Goal: Task Accomplishment & Management: Use online tool/utility

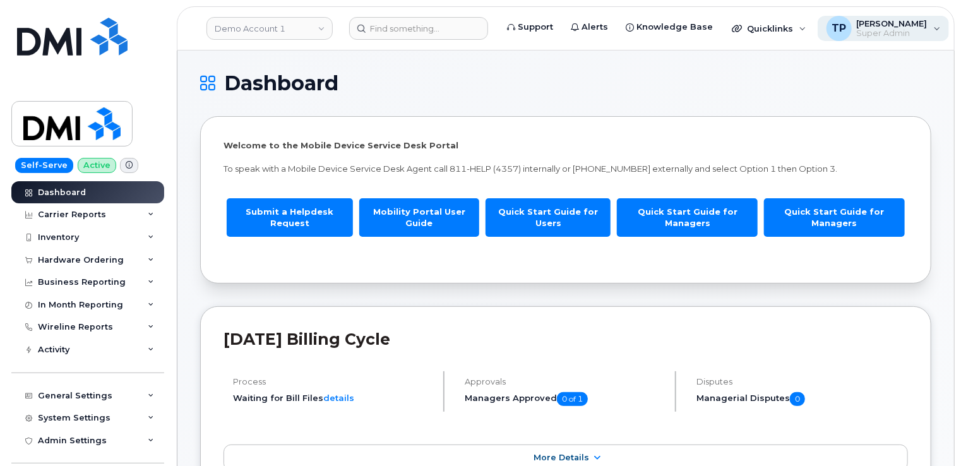
click at [894, 39] on div "TP Tyler Pollock Super Admin" at bounding box center [884, 28] width 132 height 25
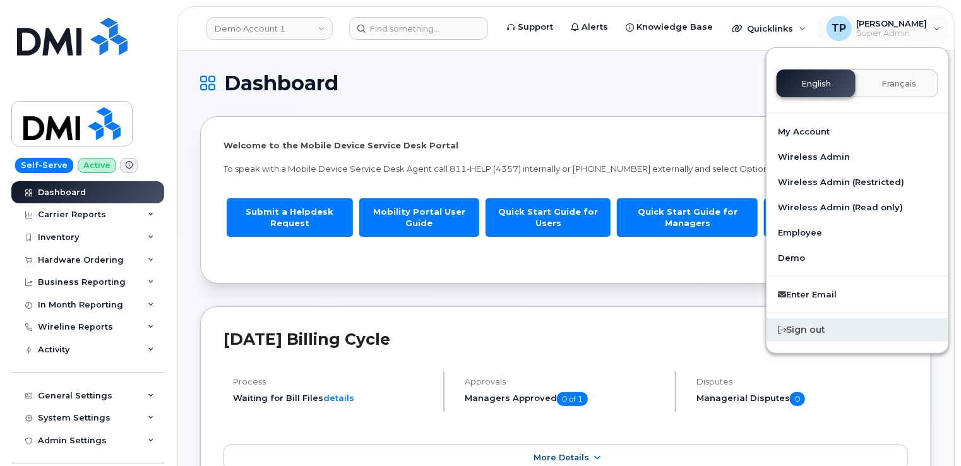
click at [845, 330] on div "Sign out" at bounding box center [858, 329] width 182 height 23
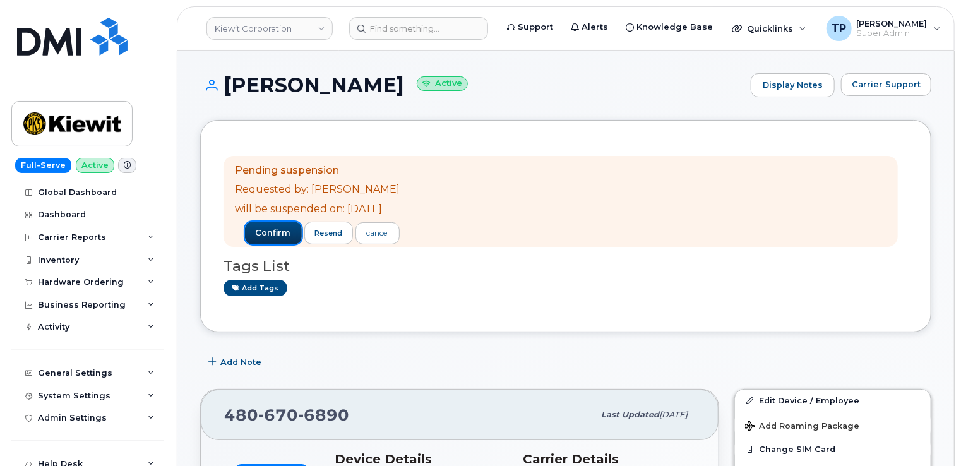
click at [291, 227] on span "confirm" at bounding box center [273, 232] width 35 height 11
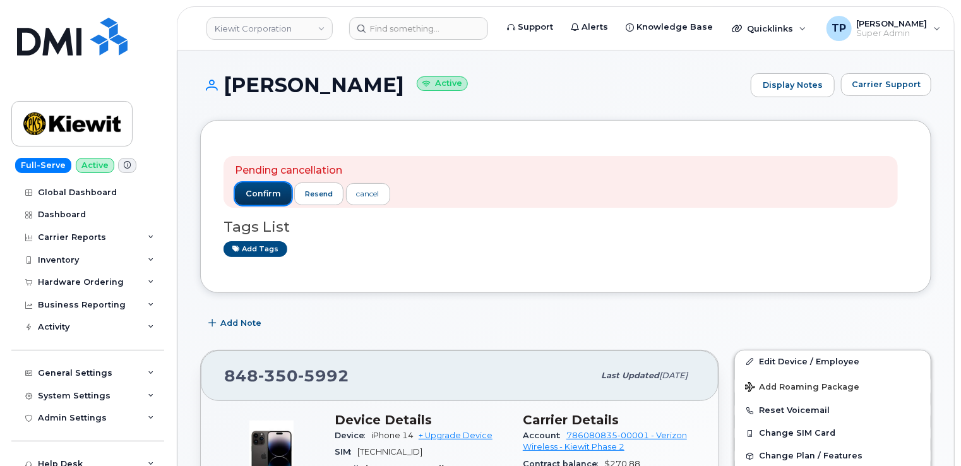
click at [266, 191] on span "confirm" at bounding box center [263, 193] width 35 height 11
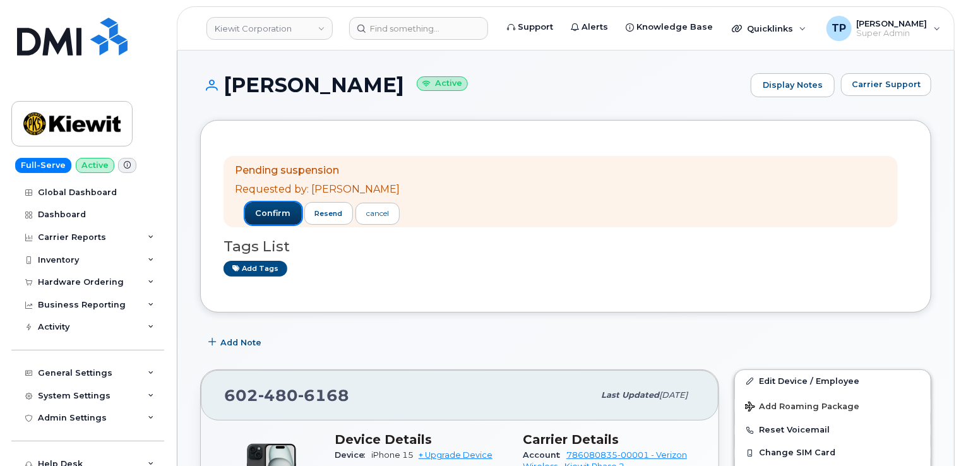
click at [261, 216] on span "confirm" at bounding box center [273, 213] width 35 height 11
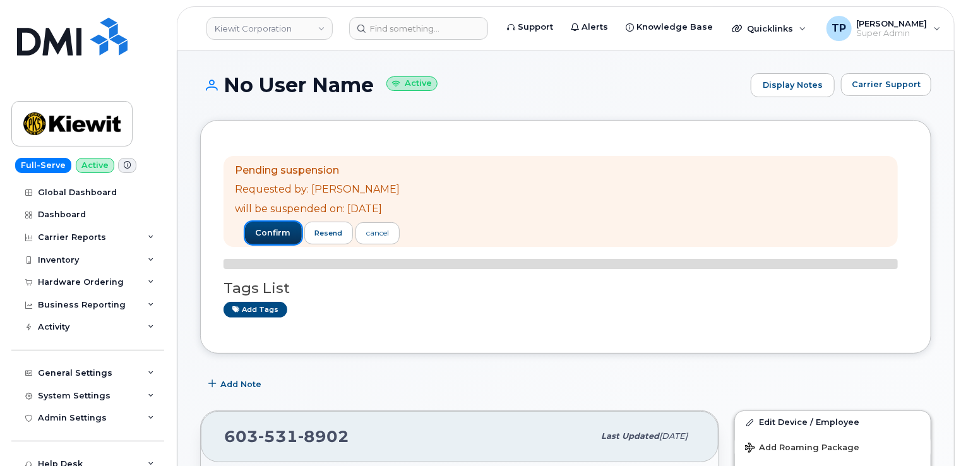
click at [287, 227] on span "confirm" at bounding box center [273, 232] width 35 height 11
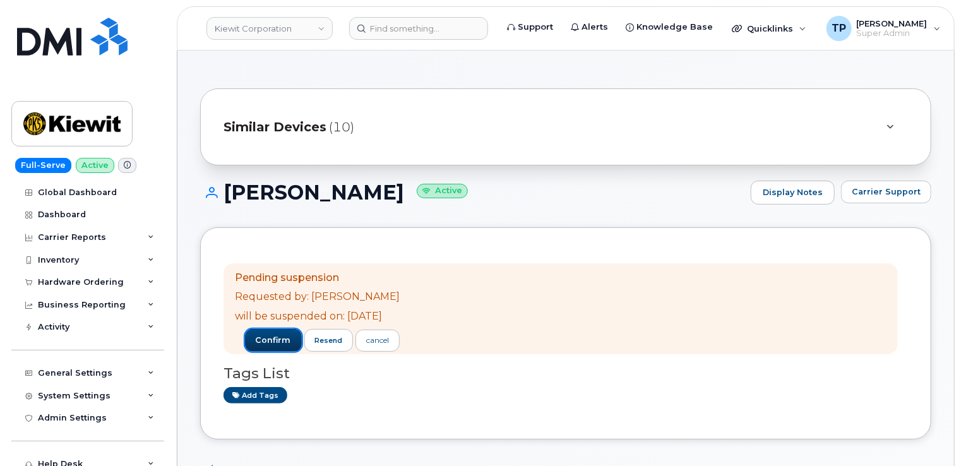
click at [282, 349] on button "confirm" at bounding box center [273, 340] width 57 height 23
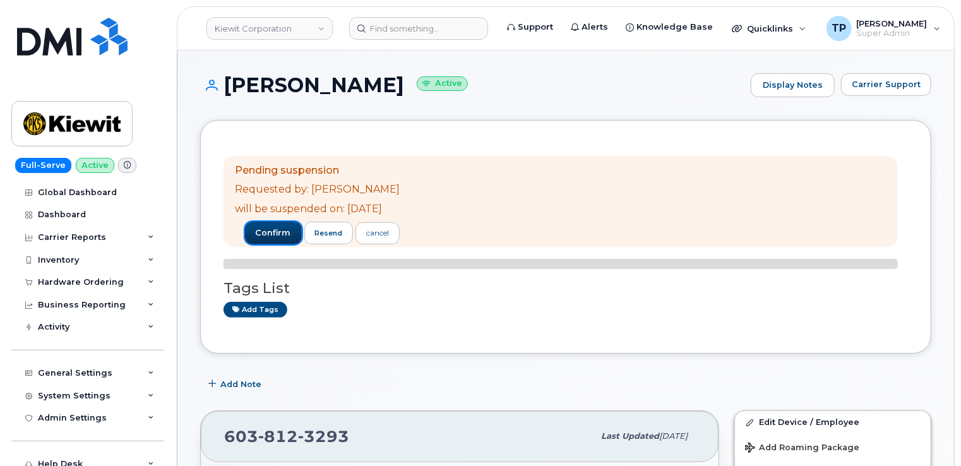
click at [290, 230] on span "confirm" at bounding box center [273, 232] width 35 height 11
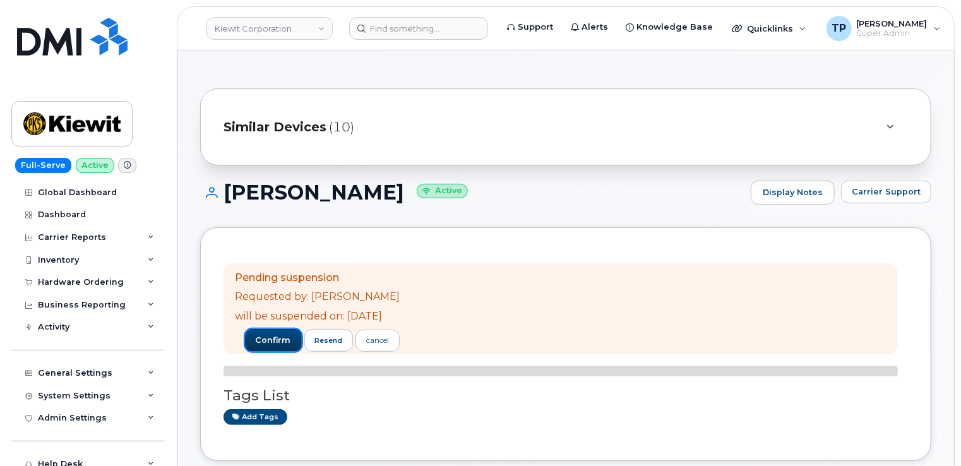
click at [291, 340] on span "confirm" at bounding box center [273, 340] width 35 height 11
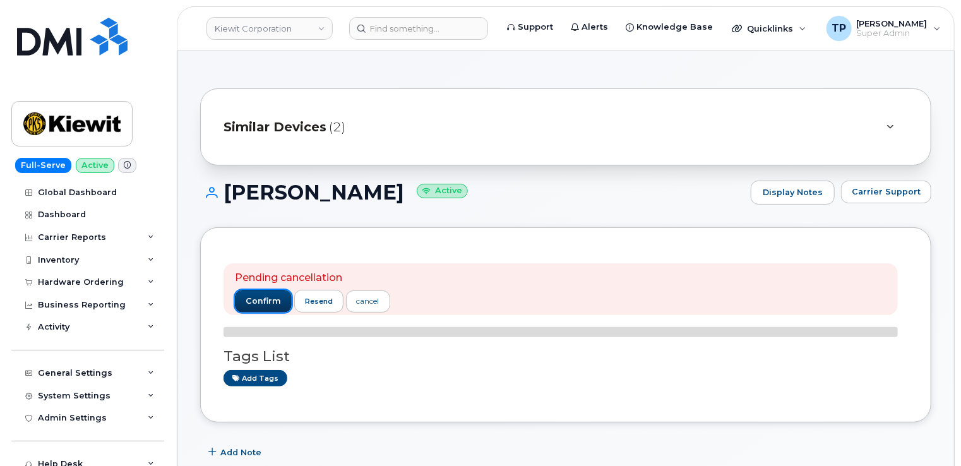
click at [268, 296] on span "confirm" at bounding box center [263, 301] width 35 height 11
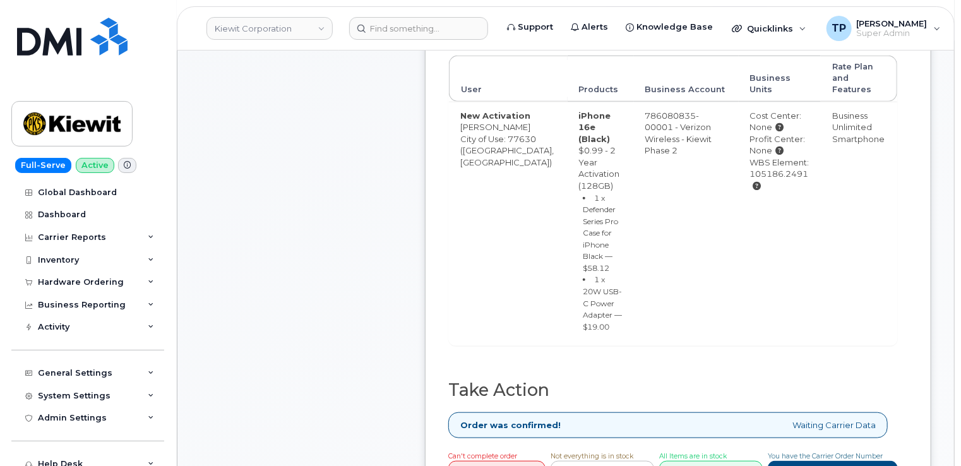
scroll to position [442, 0]
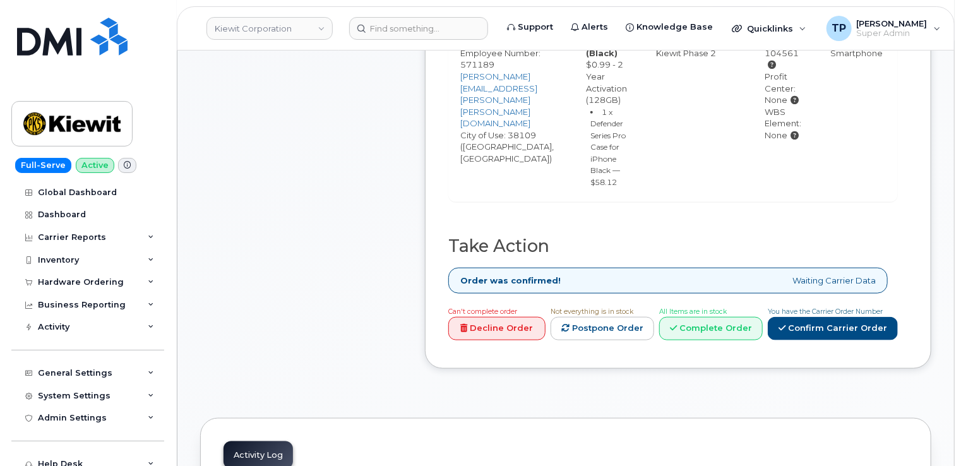
scroll to position [568, 0]
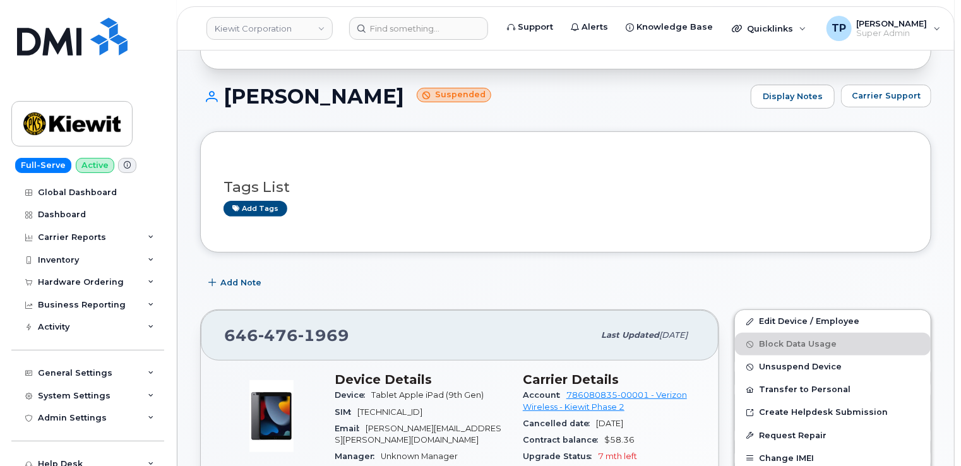
scroll to position [126, 0]
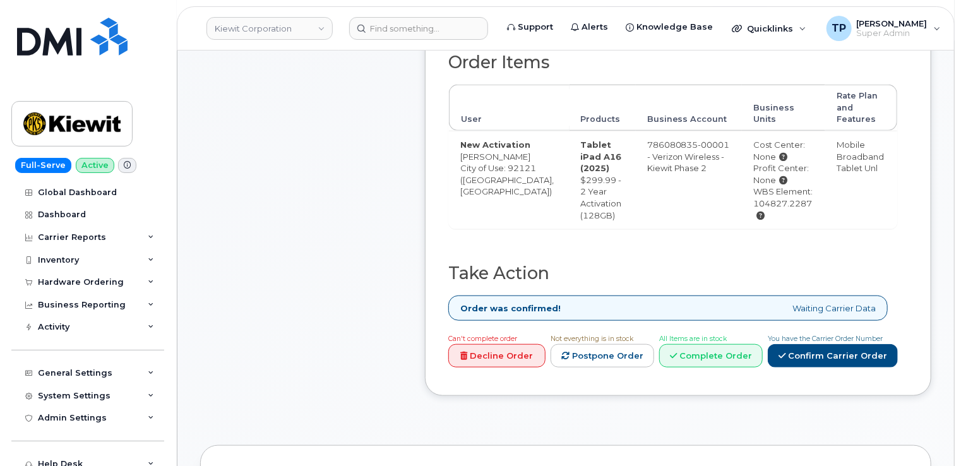
scroll to position [442, 0]
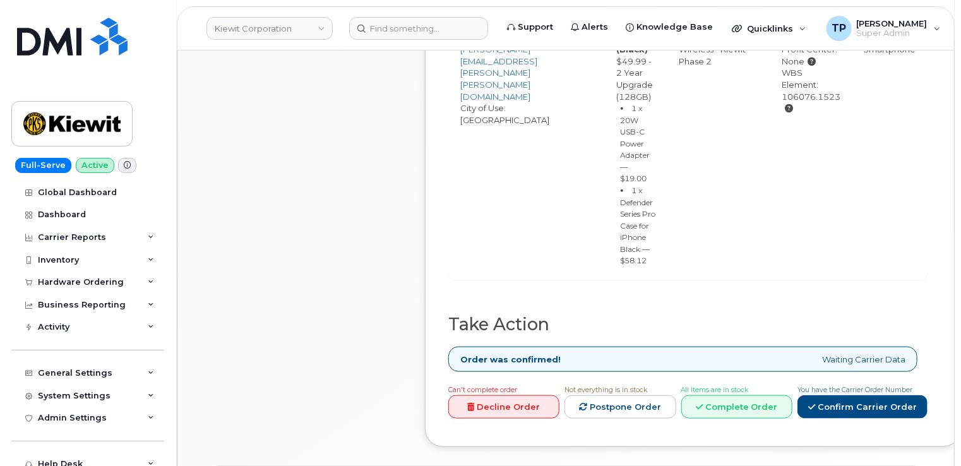
scroll to position [568, 0]
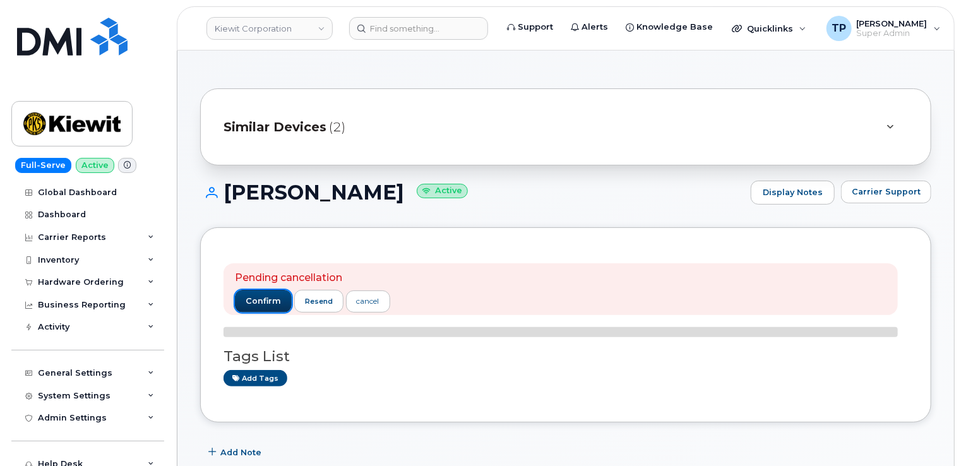
drag, startPoint x: 266, startPoint y: 304, endPoint x: 260, endPoint y: 297, distance: 9.5
click at [265, 304] on span "confirm" at bounding box center [263, 301] width 35 height 11
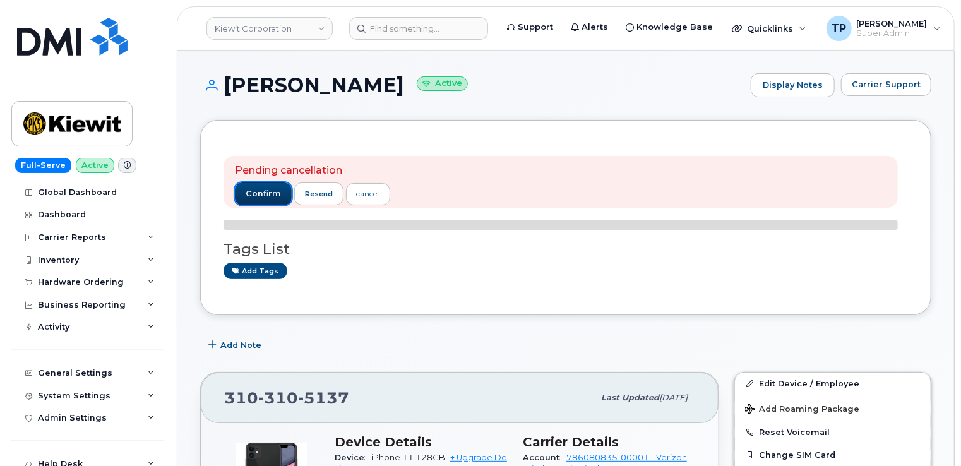
click at [275, 196] on span "confirm" at bounding box center [263, 193] width 35 height 11
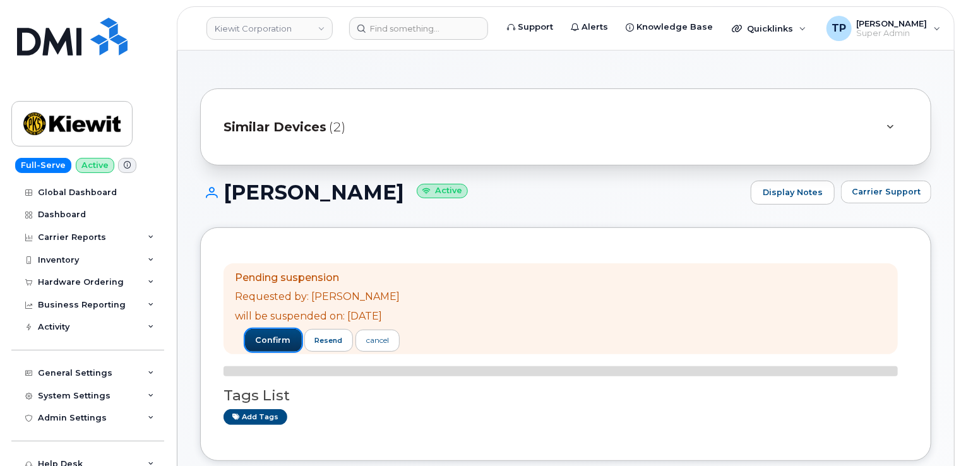
click at [283, 335] on span "confirm" at bounding box center [273, 340] width 35 height 11
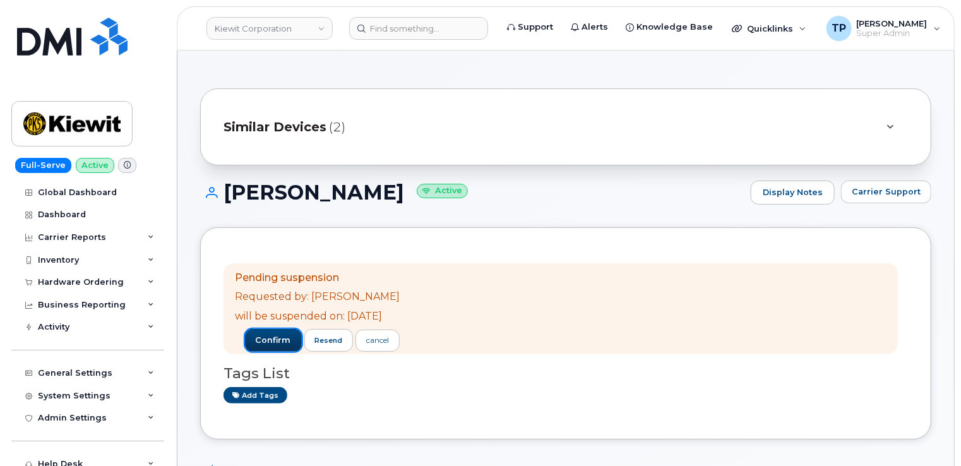
click at [291, 342] on span "confirm" at bounding box center [273, 340] width 35 height 11
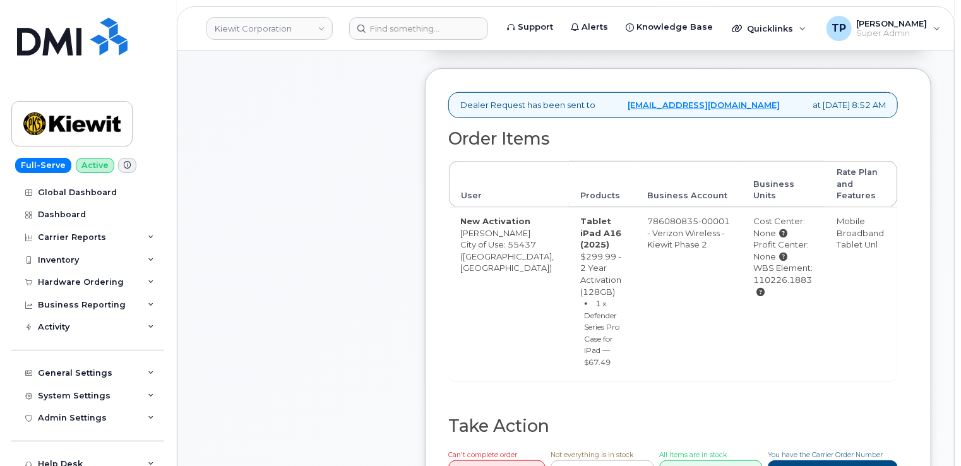
scroll to position [442, 0]
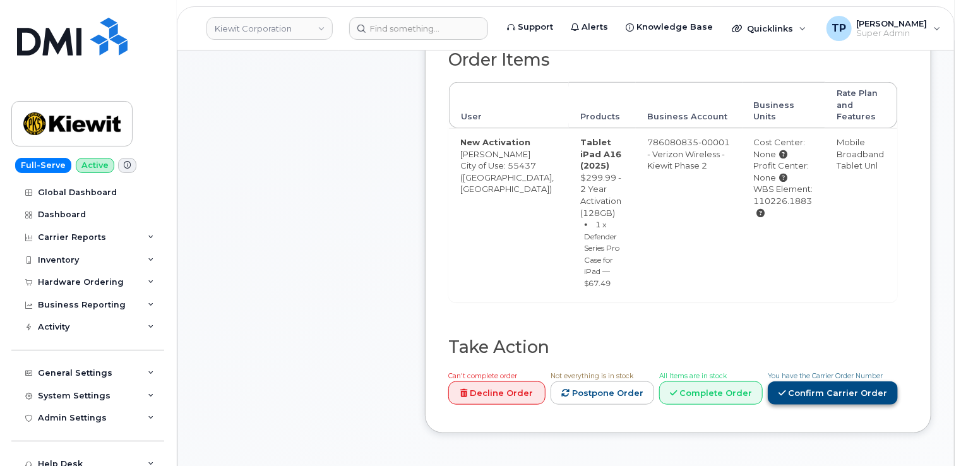
click at [836, 405] on link "Confirm Carrier Order" at bounding box center [833, 392] width 130 height 23
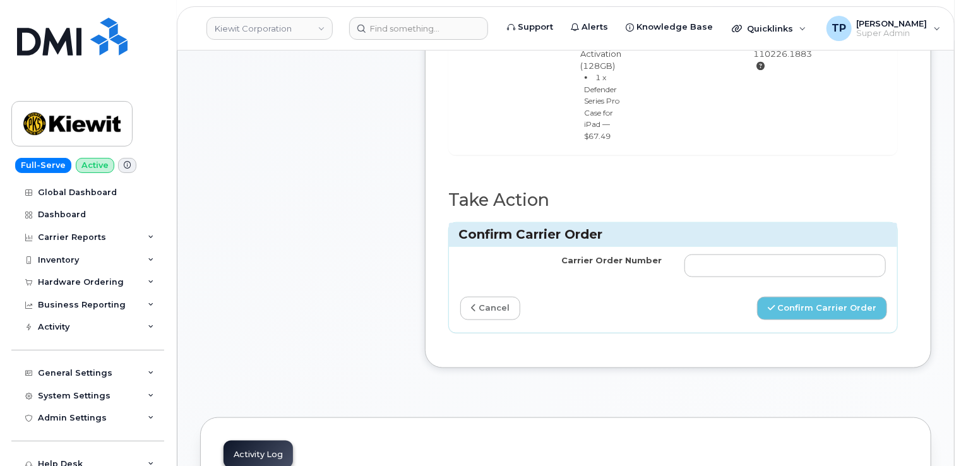
scroll to position [695, 0]
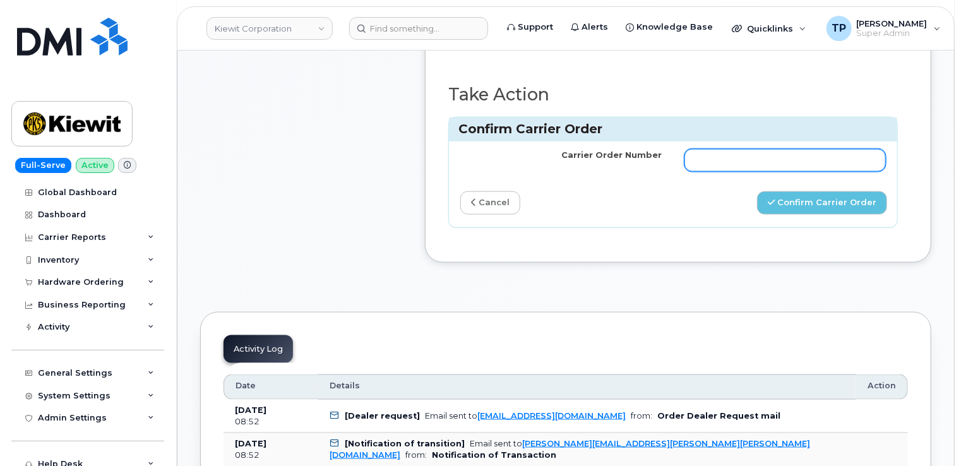
click at [724, 168] on input "Carrier Order Number" at bounding box center [785, 160] width 201 height 23
paste input "MB1000503047599"
type input "MB1000503047599"
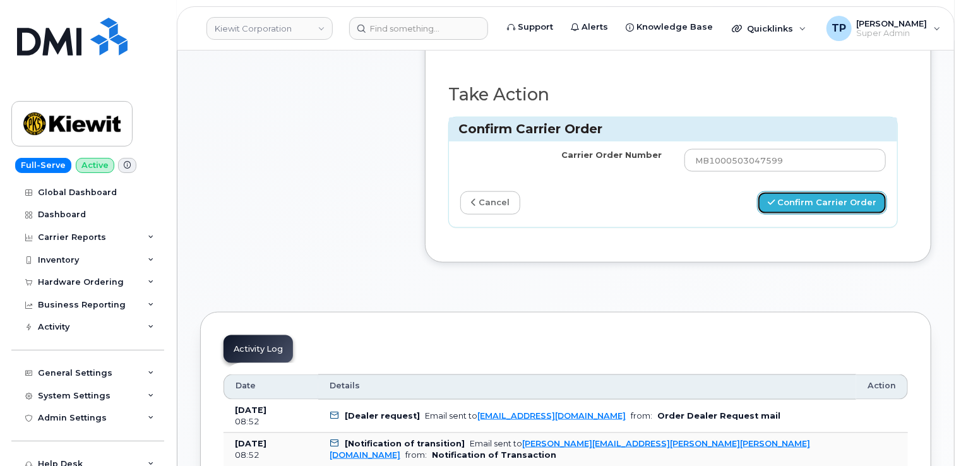
click at [810, 211] on button "Confirm Carrier Order" at bounding box center [822, 202] width 130 height 23
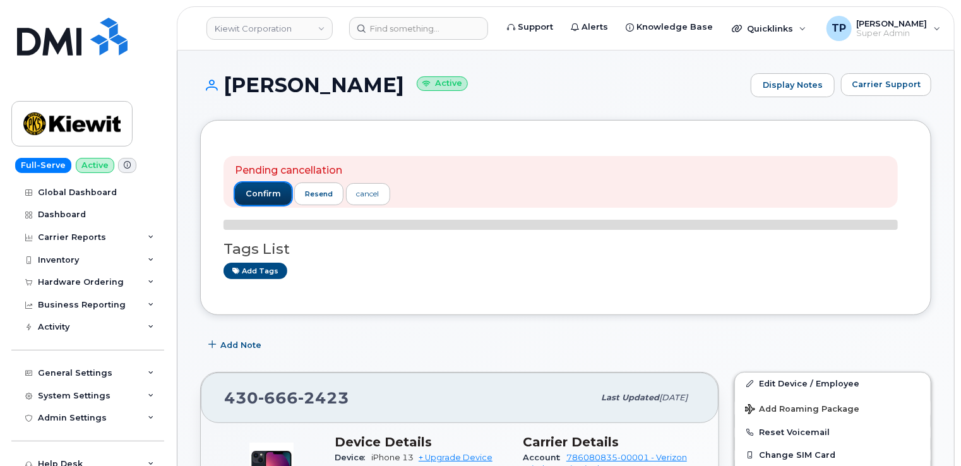
click at [259, 196] on span "confirm" at bounding box center [263, 193] width 35 height 11
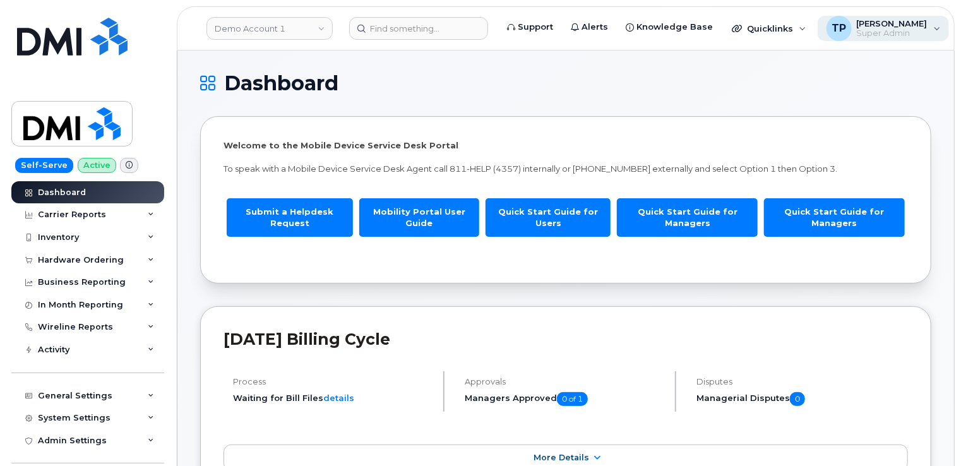
click at [914, 22] on div "TP Tyler Pollock Super Admin" at bounding box center [884, 28] width 132 height 25
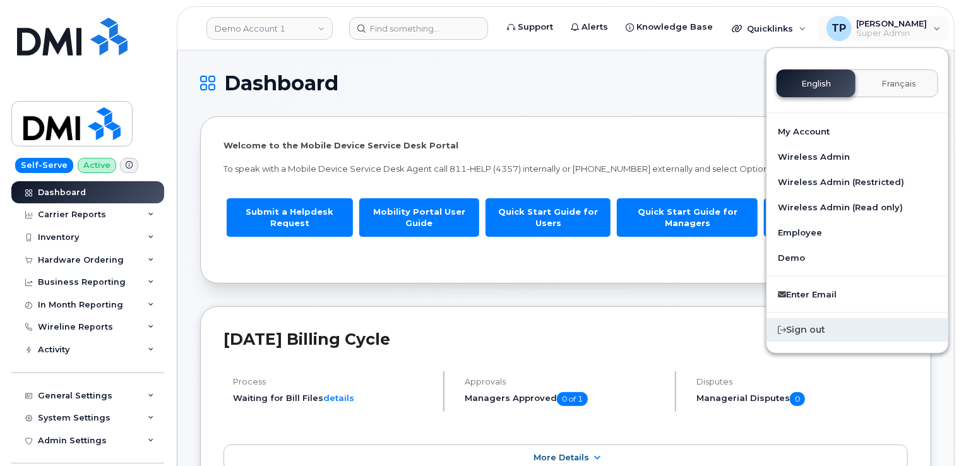
click at [835, 339] on div "Sign out" at bounding box center [858, 329] width 182 height 23
